Goal: Task Accomplishment & Management: Manage account settings

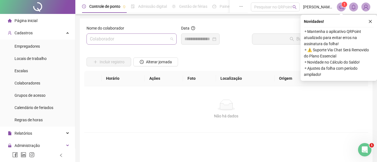
click at [172, 40] on span at bounding box center [131, 39] width 83 height 11
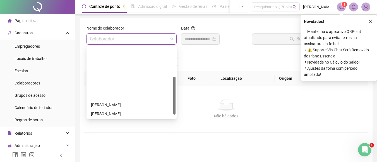
scroll to position [56, 0]
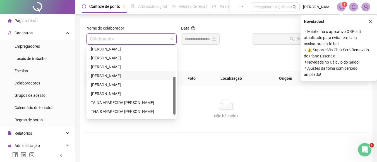
click at [122, 75] on div "[PERSON_NAME]" at bounding box center [131, 76] width 81 height 6
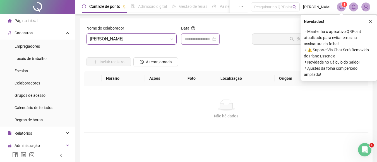
click at [216, 38] on div at bounding box center [201, 39] width 32 height 7
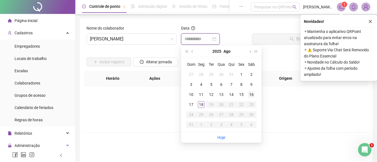
type input "**********"
click at [252, 94] on div "16" at bounding box center [251, 94] width 7 height 7
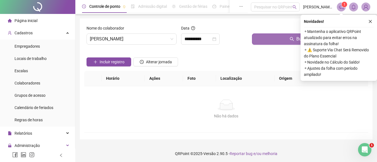
click at [285, 35] on button "Buscar registros" at bounding box center [309, 39] width 114 height 11
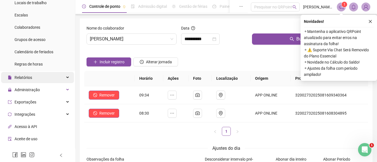
click at [26, 80] on span "Relatórios" at bounding box center [24, 77] width 18 height 4
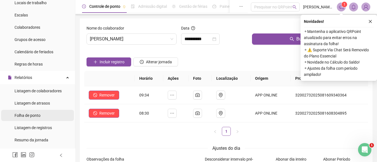
click at [36, 118] on span "Folha de ponto" at bounding box center [28, 115] width 26 height 4
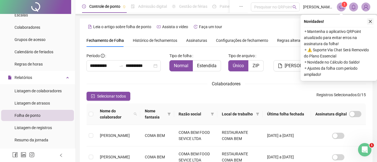
click at [371, 19] on button "button" at bounding box center [370, 21] width 7 height 7
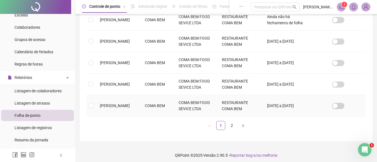
scroll to position [33, 0]
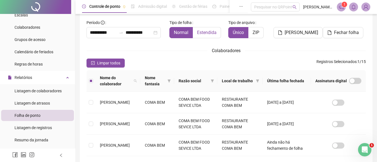
click at [209, 34] on span "Estendida" at bounding box center [207, 32] width 20 height 5
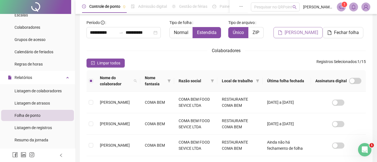
click at [300, 32] on span "[PERSON_NAME]" at bounding box center [302, 32] width 34 height 7
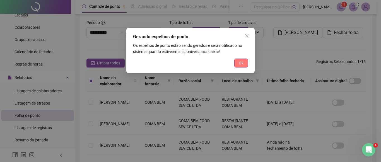
click at [239, 61] on span "Ok" at bounding box center [241, 63] width 5 height 6
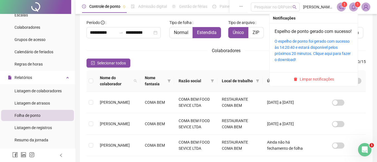
click at [352, 6] on icon "bell" at bounding box center [353, 6] width 5 height 5
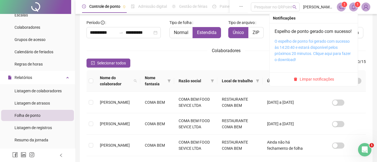
click at [310, 52] on link "O espelho de ponto foi gerado com sucesso às 14:20:40 e estará disponível pelos…" at bounding box center [313, 50] width 76 height 23
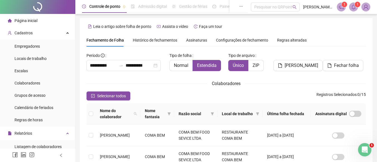
scroll to position [0, 0]
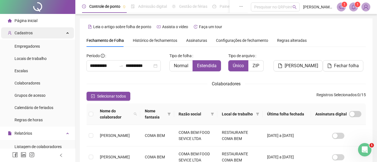
click at [32, 33] on div "Cadastros" at bounding box center [37, 32] width 73 height 11
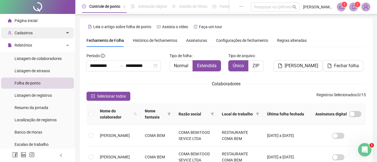
click at [32, 33] on div "Cadastros" at bounding box center [37, 32] width 73 height 11
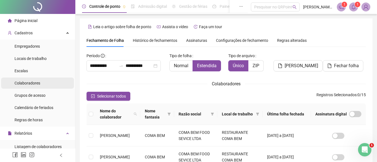
click at [31, 84] on span "Colaboradores" at bounding box center [28, 83] width 26 height 4
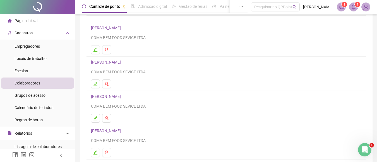
scroll to position [108, 0]
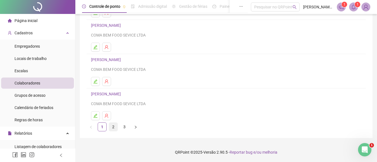
click at [116, 125] on link "2" at bounding box center [113, 127] width 8 height 8
drag, startPoint x: 94, startPoint y: 114, endPoint x: 122, endPoint y: 107, distance: 28.7
click at [94, 114] on icon "edit" at bounding box center [95, 116] width 4 height 4
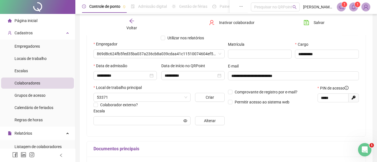
scroll to position [0, 0]
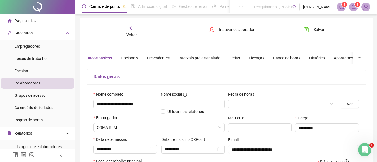
type input "**********"
click at [193, 57] on div "Intervalo pré-assinalado" at bounding box center [200, 58] width 42 height 6
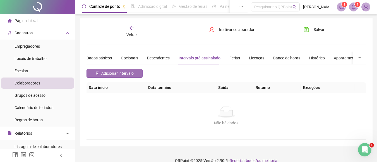
click at [114, 73] on span "Adicionar intervalo" at bounding box center [117, 73] width 32 height 6
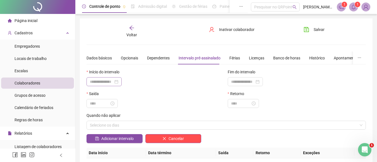
click at [122, 81] on div at bounding box center [104, 81] width 35 height 9
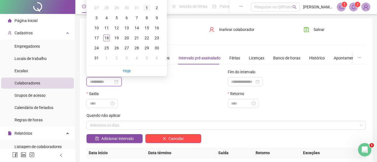
type input "**********"
click at [146, 6] on div "1" at bounding box center [147, 7] width 7 height 7
